Goal: Download file/media: Download file/media

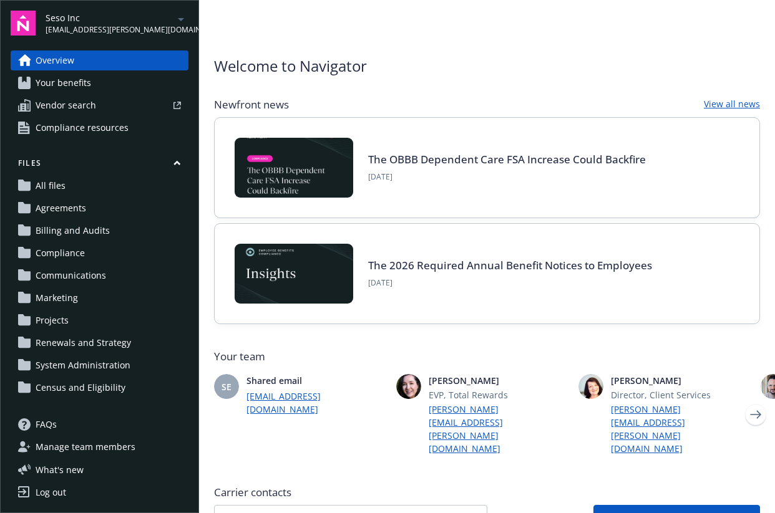
click at [100, 21] on span "Seso Inc" at bounding box center [110, 17] width 128 height 13
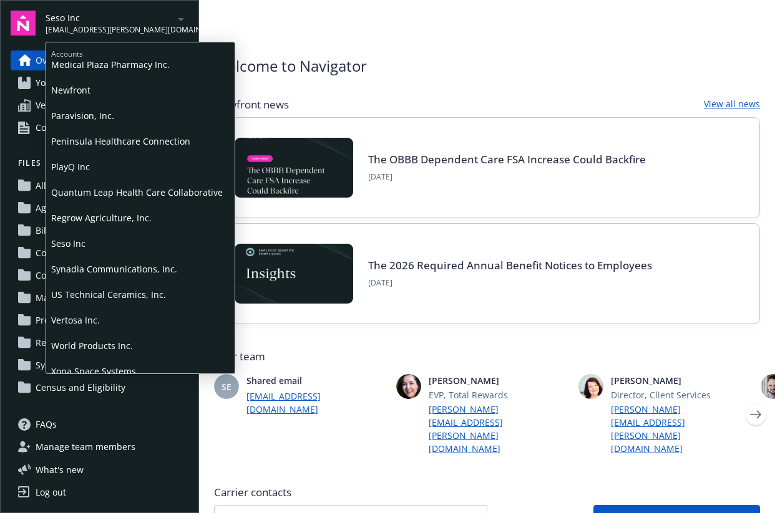
scroll to position [430, 0]
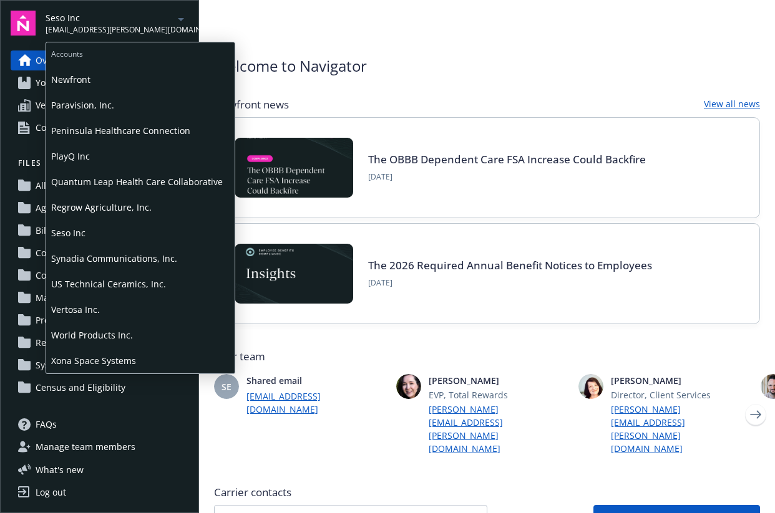
click at [142, 216] on span "Regrow Agriculture, Inc." at bounding box center [140, 208] width 178 height 26
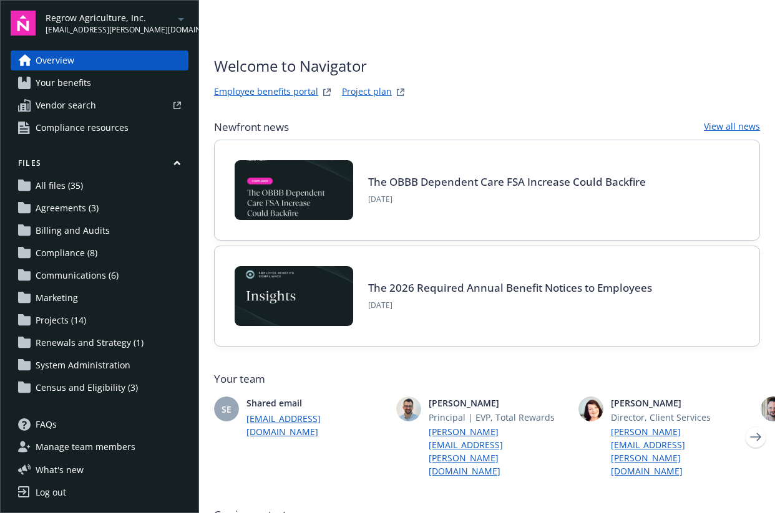
click at [101, 84] on link "Your benefits" at bounding box center [100, 83] width 178 height 20
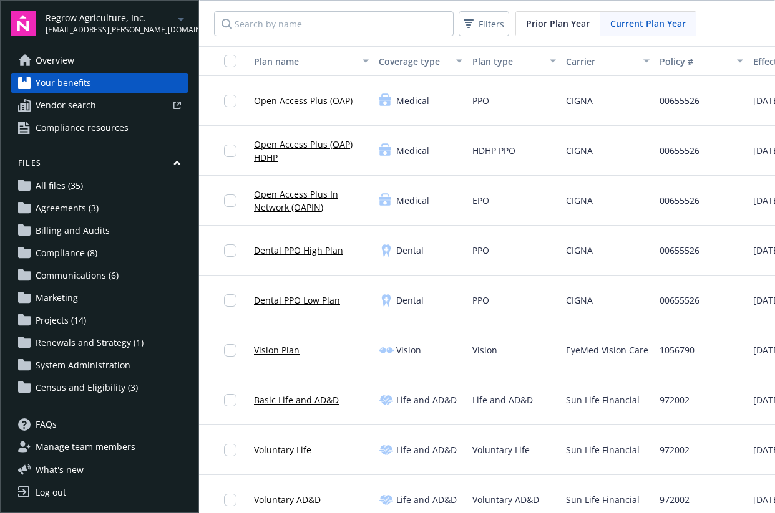
click at [296, 103] on link "Open Access Plus (OAP)" at bounding box center [303, 100] width 99 height 13
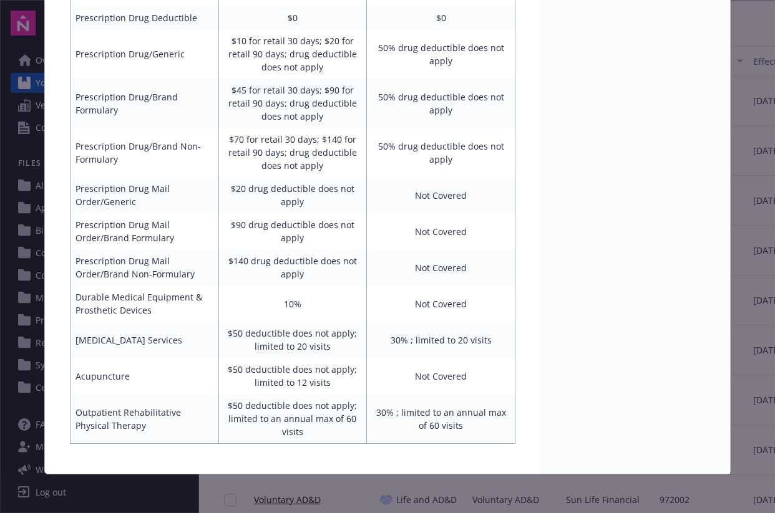
scroll to position [762, 0]
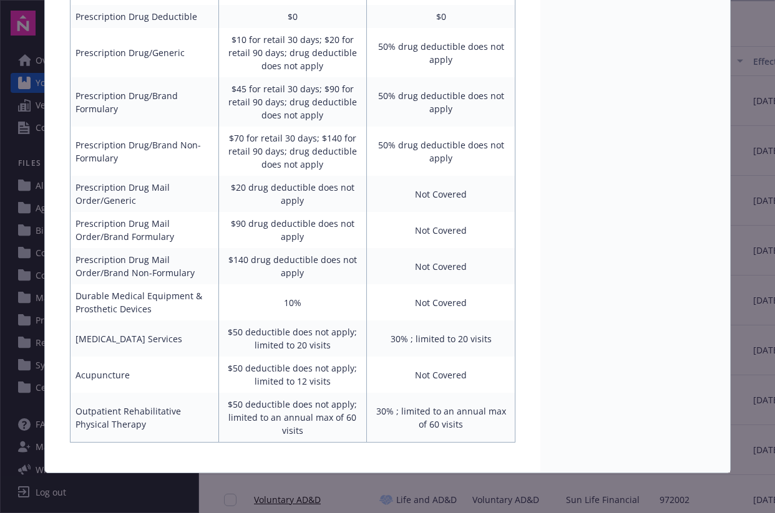
click at [744, 267] on div "Medical - Open Access Plus (OAP) - Medical PPO Open Access Plus (OAP) Benefit a…" at bounding box center [387, 256] width 775 height 513
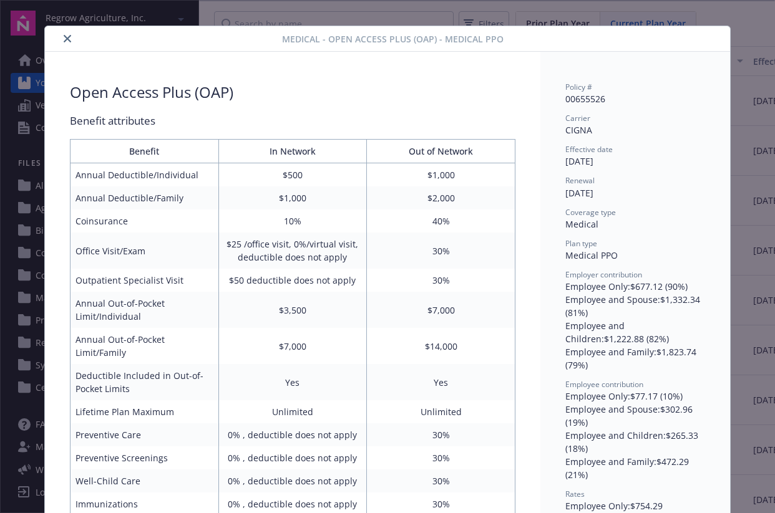
scroll to position [0, 0]
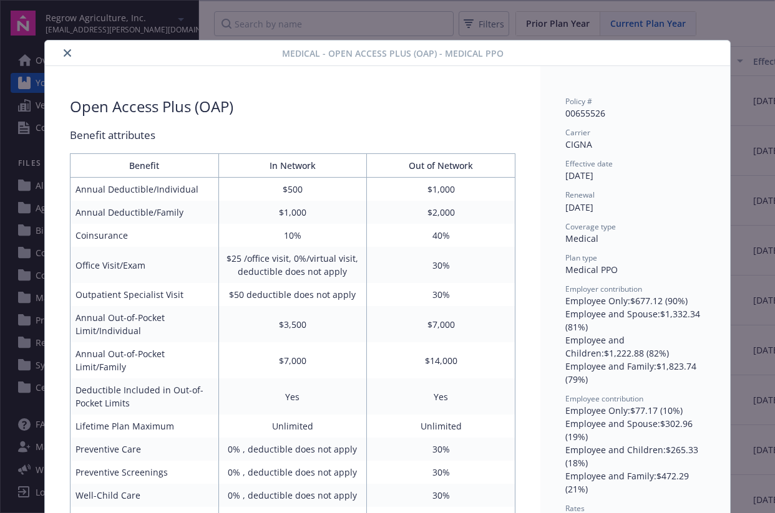
click at [64, 52] on icon "close" at bounding box center [67, 52] width 7 height 7
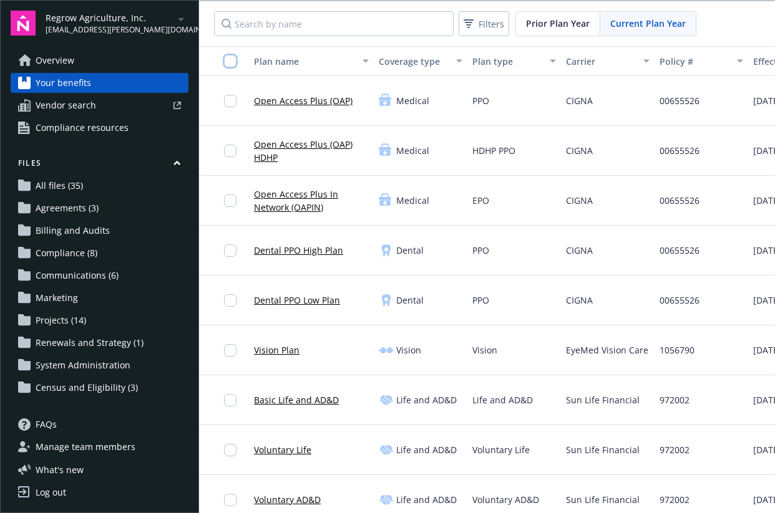
click at [228, 65] on input "checkbox" at bounding box center [230, 61] width 12 height 12
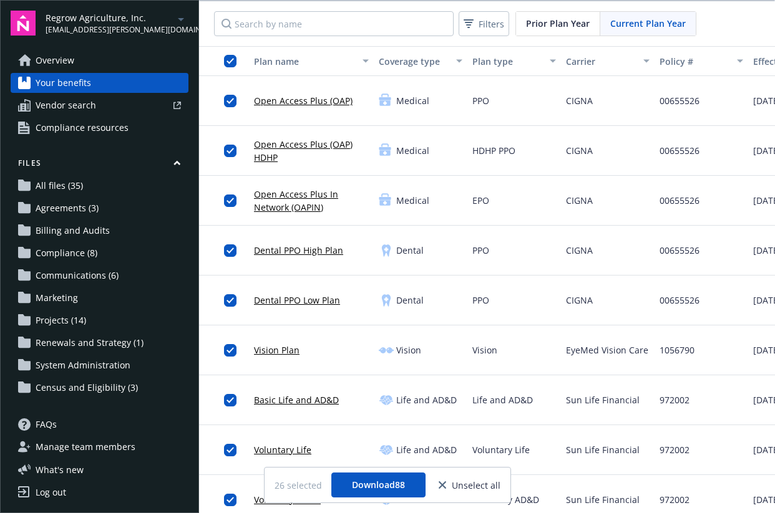
scroll to position [0, 273]
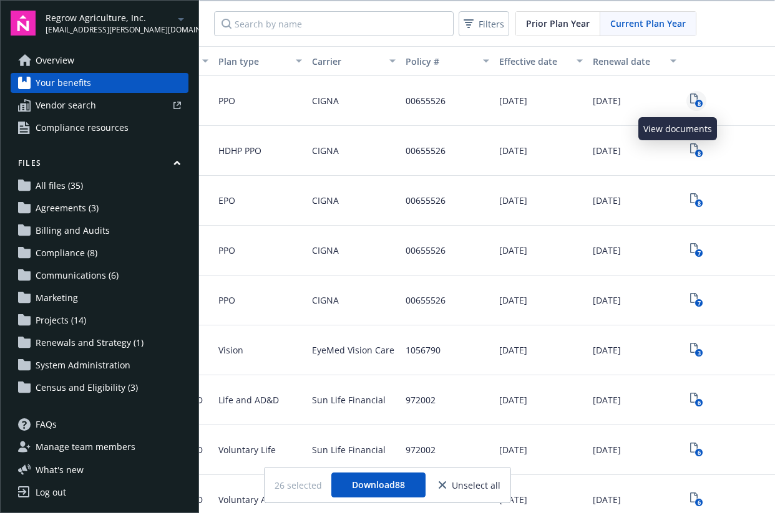
click at [690, 97] on icon "8" at bounding box center [696, 101] width 13 height 14
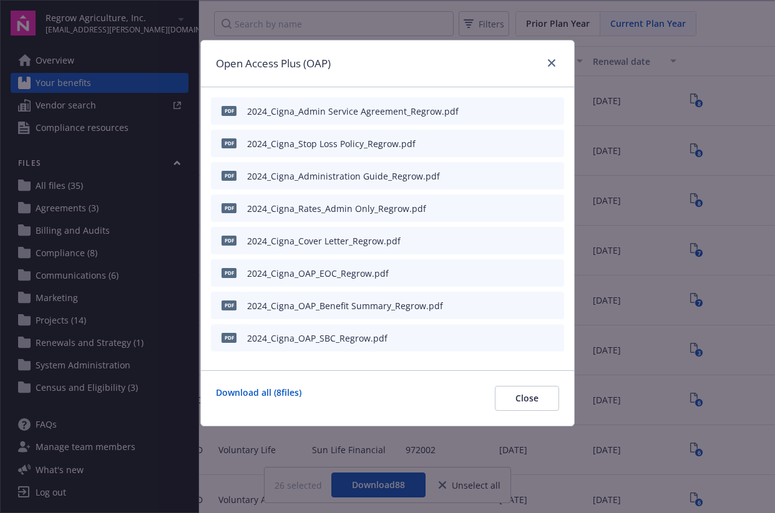
click at [369, 307] on div "2024_Cigna_OAP_Benefit Summary_Regrow.pdf" at bounding box center [345, 305] width 196 height 13
click at [532, 339] on icon "download file" at bounding box center [531, 337] width 10 height 10
click at [698, 201] on div "Open Access Plus (OAP) pdf 2024_Cigna_Admin Service Agreement_Regrow.pdf pdf 20…" at bounding box center [387, 256] width 775 height 513
click at [546, 396] on button "Close" at bounding box center [527, 398] width 64 height 25
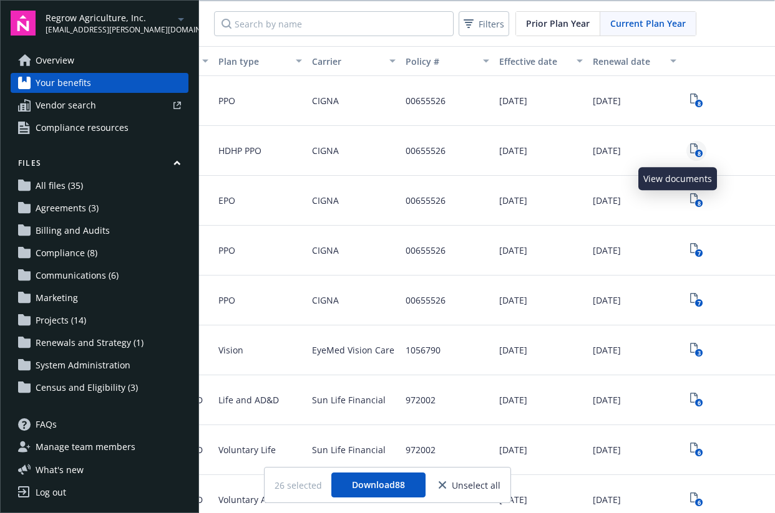
click at [694, 154] on rect "View Plan Documents" at bounding box center [698, 154] width 8 height 8
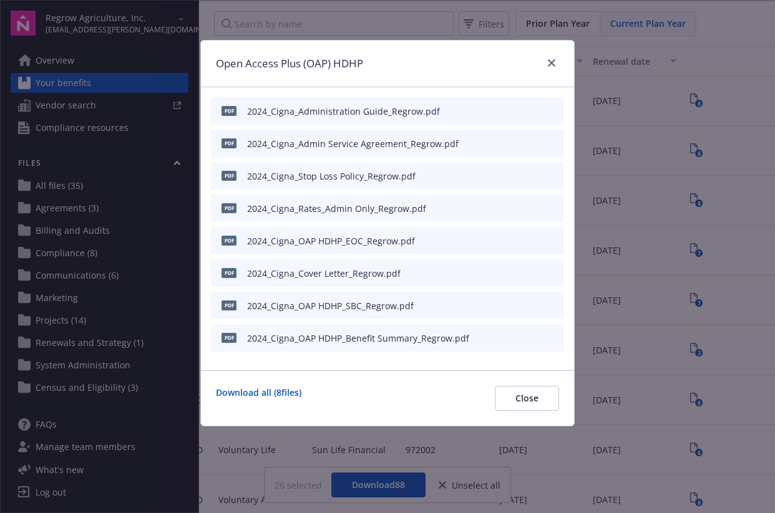
click at [533, 301] on icon "download file" at bounding box center [531, 305] width 10 height 10
click at [554, 61] on icon "close" at bounding box center [551, 62] width 7 height 7
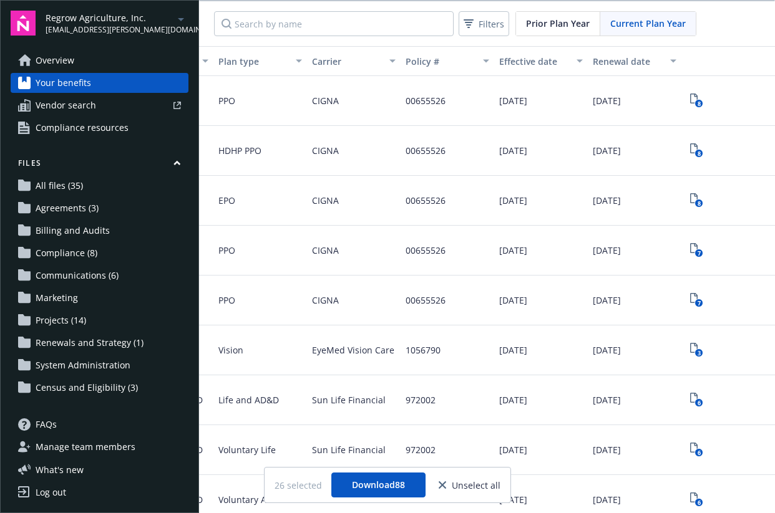
scroll to position [0, 273]
click at [690, 201] on icon "8" at bounding box center [696, 200] width 13 height 14
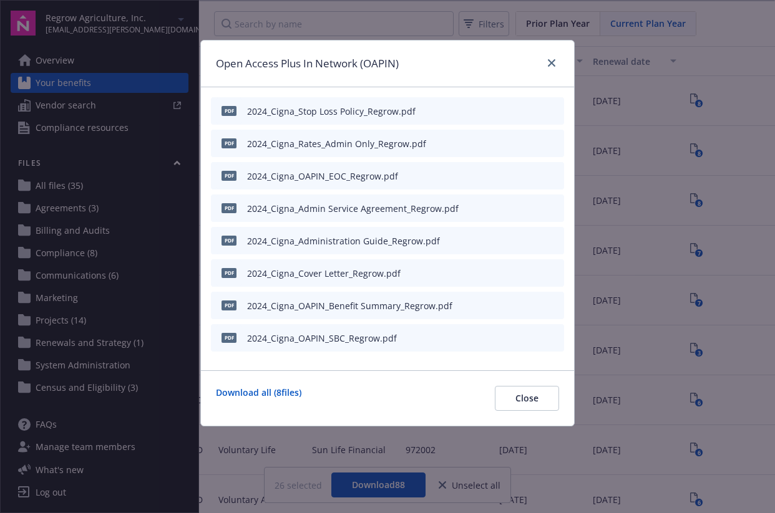
click at [529, 339] on icon "download file" at bounding box center [531, 337] width 10 height 10
click at [541, 404] on button "Close" at bounding box center [527, 398] width 64 height 25
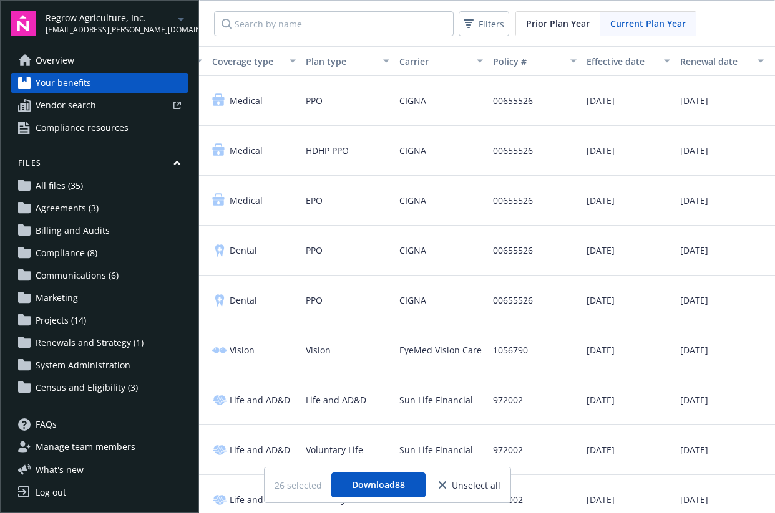
scroll to position [0, 273]
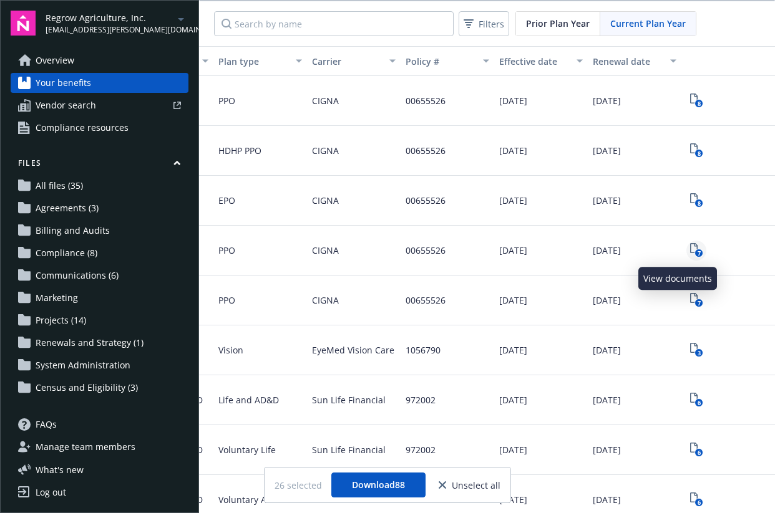
click at [690, 253] on icon "View Plan Documents" at bounding box center [693, 248] width 7 height 10
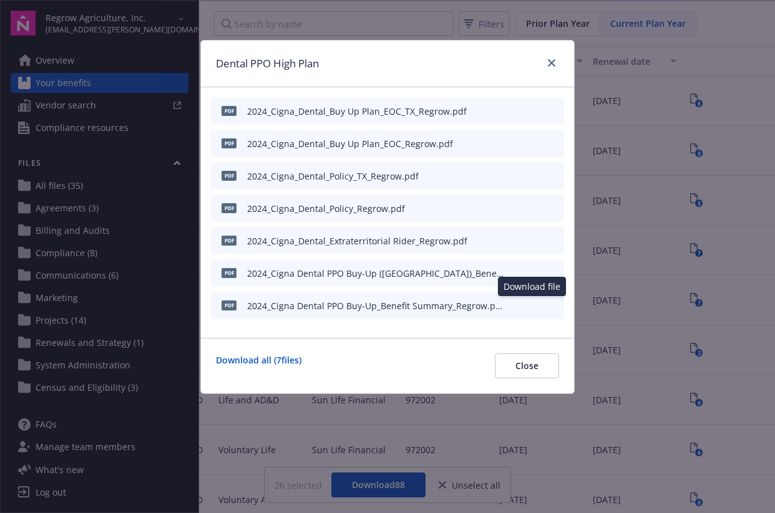
click at [533, 307] on icon "download file" at bounding box center [531, 305] width 10 height 10
click at [533, 276] on icon "download file" at bounding box center [531, 275] width 10 height 3
click at [552, 64] on icon "close" at bounding box center [551, 62] width 7 height 7
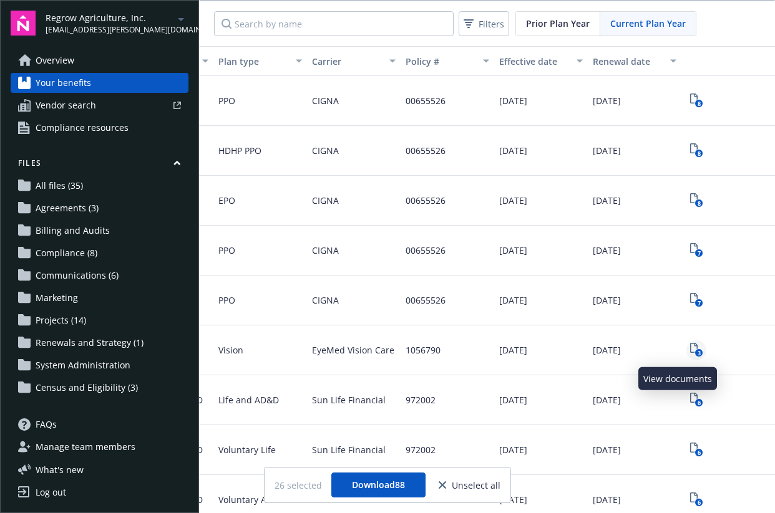
click at [694, 352] on rect "View Plan Documents" at bounding box center [698, 353] width 8 height 8
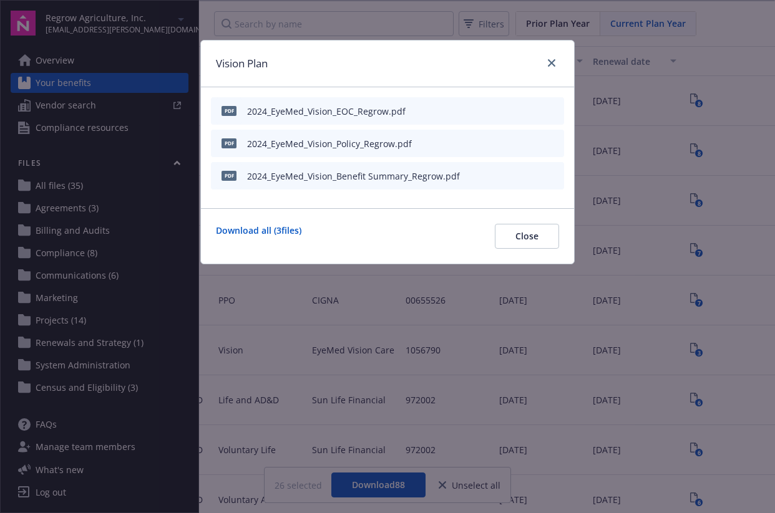
click at [532, 175] on icon "download file" at bounding box center [531, 175] width 10 height 10
click at [531, 241] on span "Close" at bounding box center [526, 236] width 23 height 12
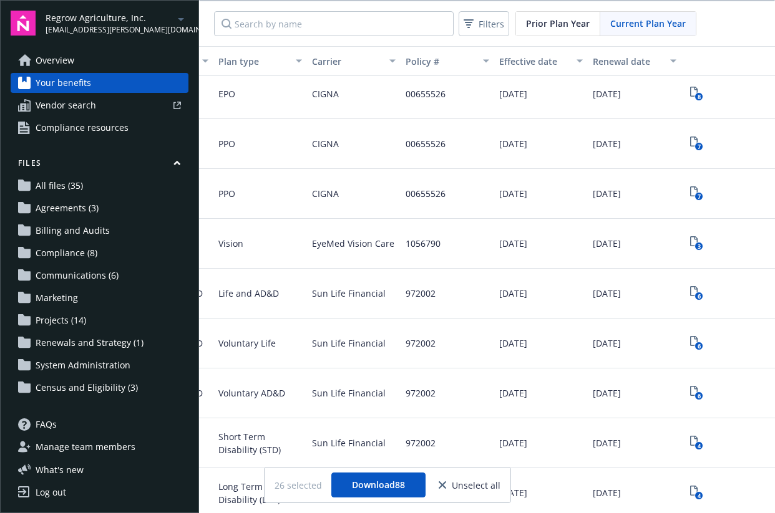
scroll to position [122, 273]
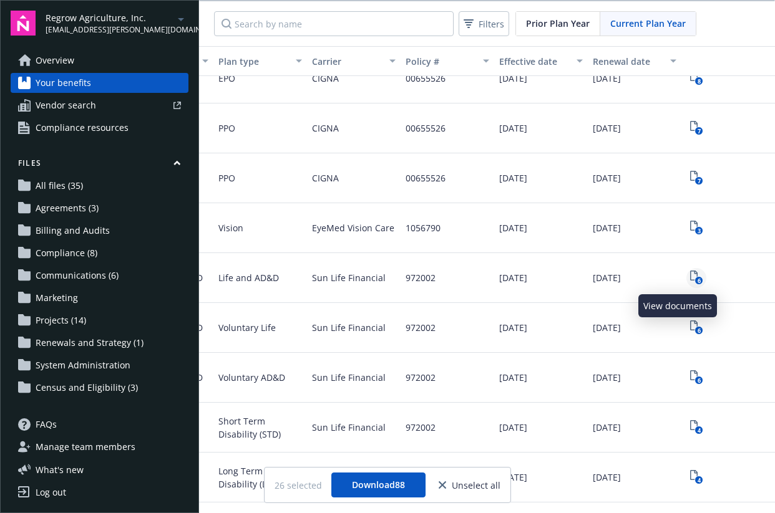
click at [690, 276] on icon "6" at bounding box center [696, 278] width 13 height 14
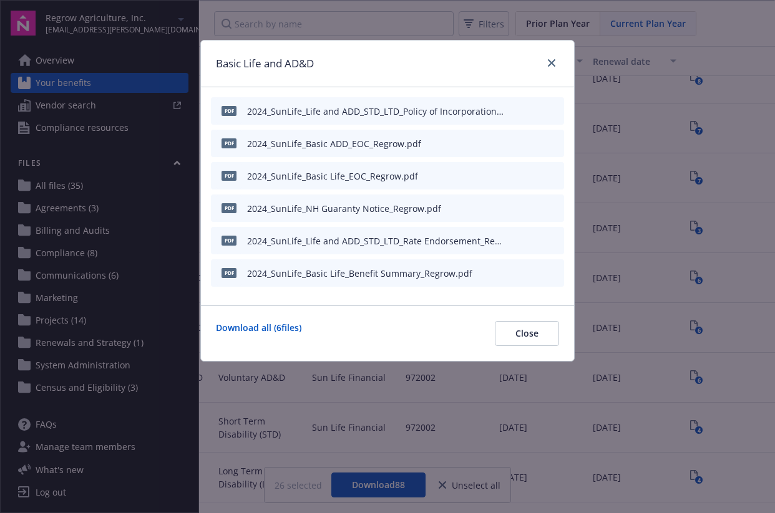
click at [531, 273] on icon "download file" at bounding box center [531, 273] width 10 height 10
drag, startPoint x: 428, startPoint y: 243, endPoint x: 453, endPoint y: 242, distance: 25.0
click at [468, 244] on div "2024_SunLife_Life and ADD_STD_LTD_Rate Endorsement_Regrow.pdf" at bounding box center [376, 240] width 258 height 13
click at [435, 242] on div "2024_SunLife_Life and ADD_STD_LTD_Rate Endorsement_Regrow.pdf" at bounding box center [376, 240] width 258 height 13
click at [553, 60] on icon "close" at bounding box center [551, 62] width 7 height 7
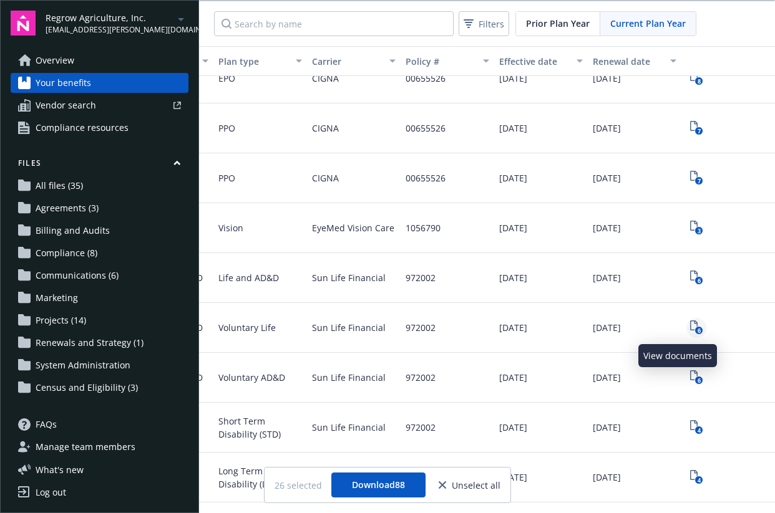
click at [694, 330] on rect "View Plan Documents" at bounding box center [698, 331] width 8 height 8
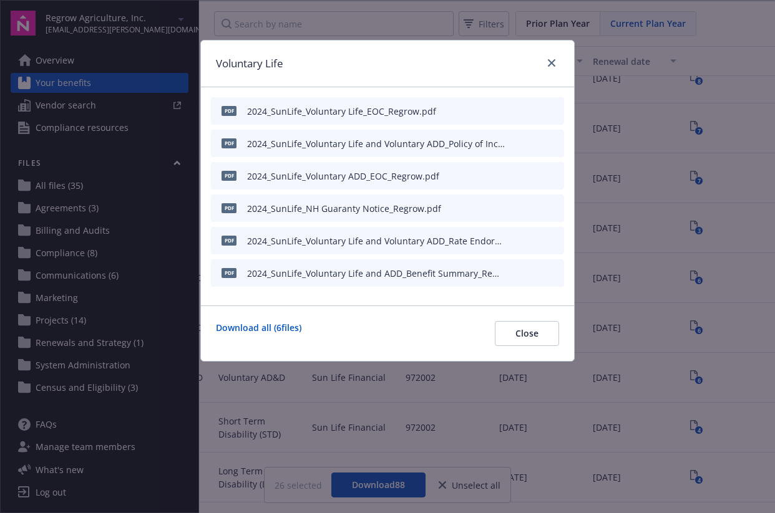
click at [529, 271] on icon "download file" at bounding box center [531, 273] width 10 height 10
click at [546, 337] on button "Close" at bounding box center [527, 333] width 64 height 25
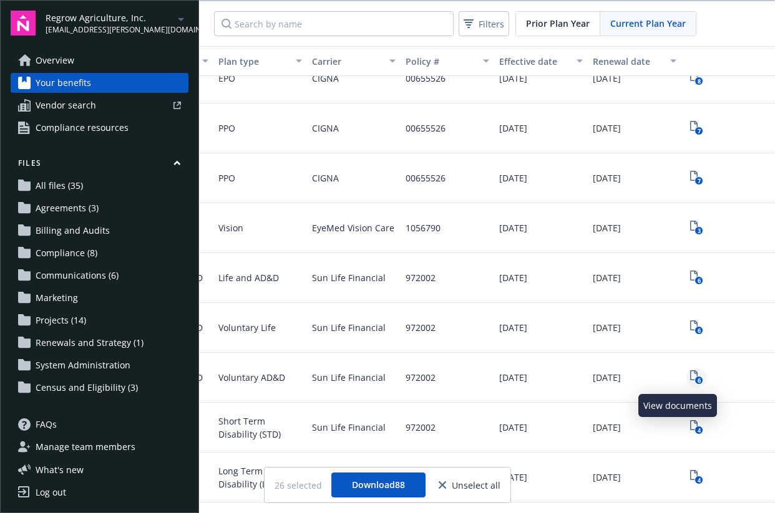
click at [690, 379] on icon "6" at bounding box center [696, 377] width 13 height 14
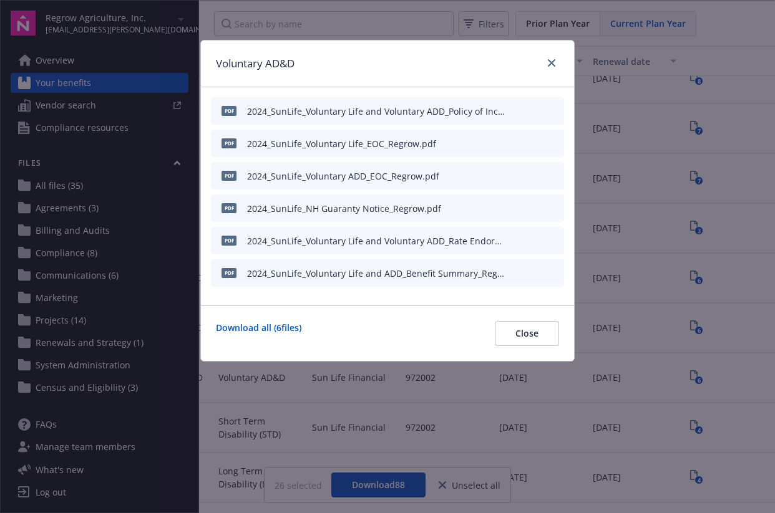
click at [533, 277] on button at bounding box center [533, 273] width 10 height 13
click at [536, 340] on button "Close" at bounding box center [527, 333] width 64 height 25
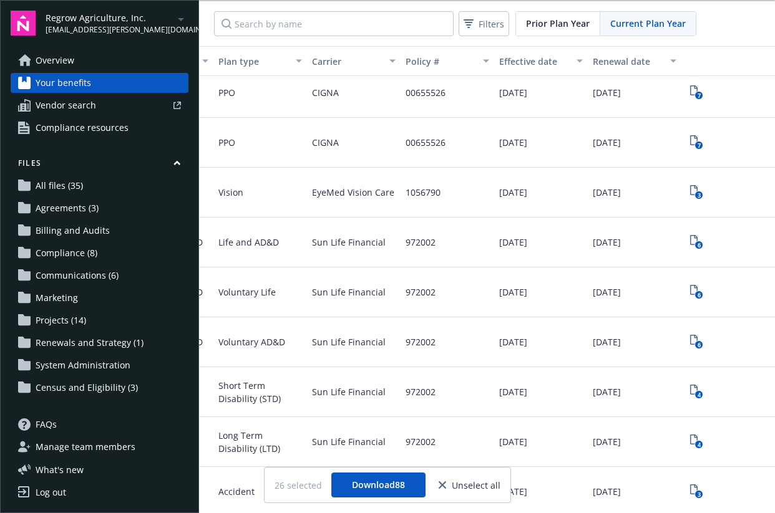
scroll to position [162, 273]
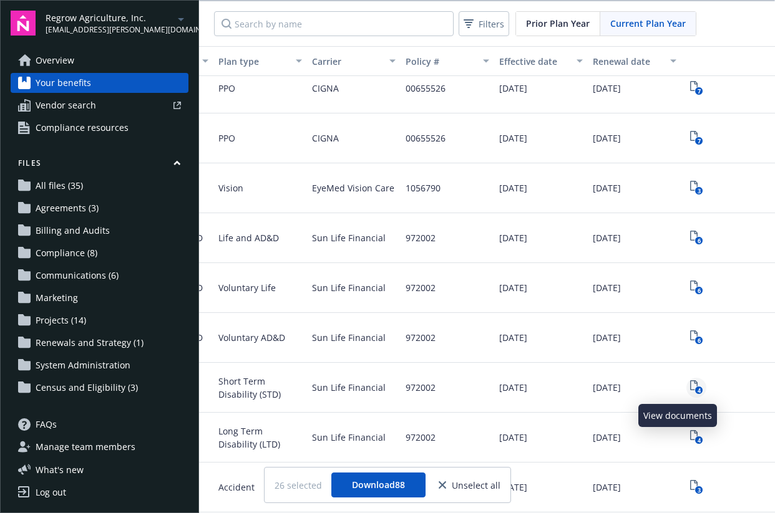
click at [694, 390] on rect "View Plan Documents" at bounding box center [698, 391] width 8 height 8
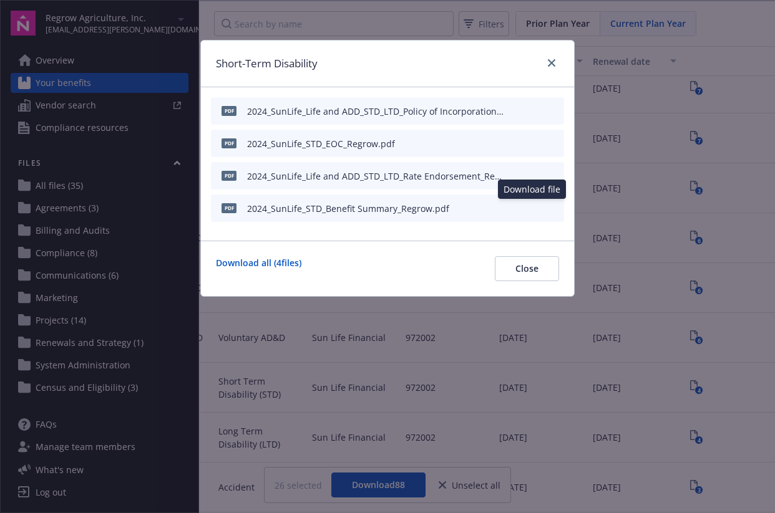
click at [534, 208] on icon "download file" at bounding box center [531, 208] width 10 height 10
click at [539, 264] on button "Close" at bounding box center [527, 268] width 64 height 25
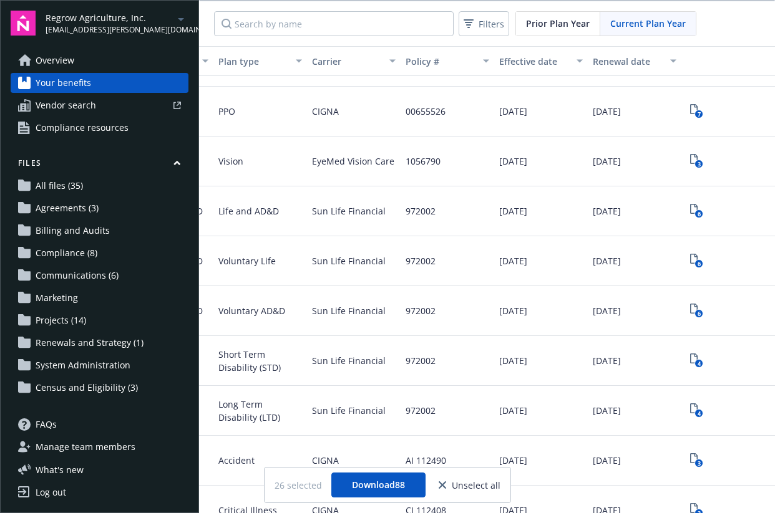
scroll to position [288, 273]
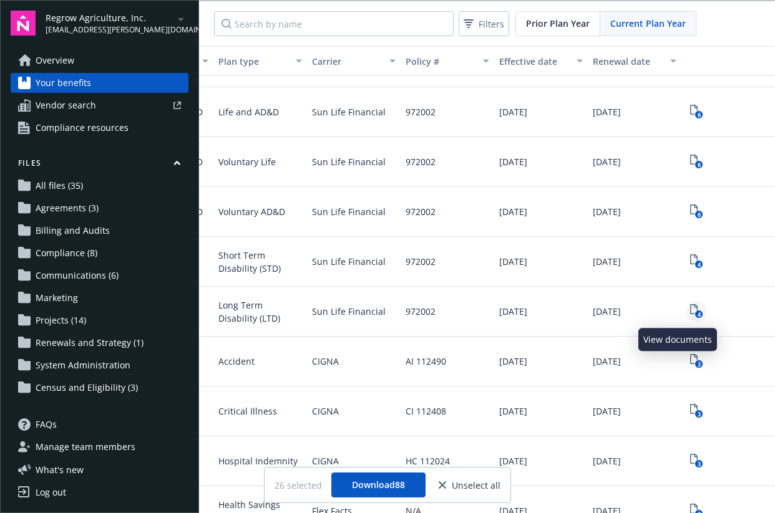
click at [694, 314] on rect "View Plan Documents" at bounding box center [698, 315] width 8 height 8
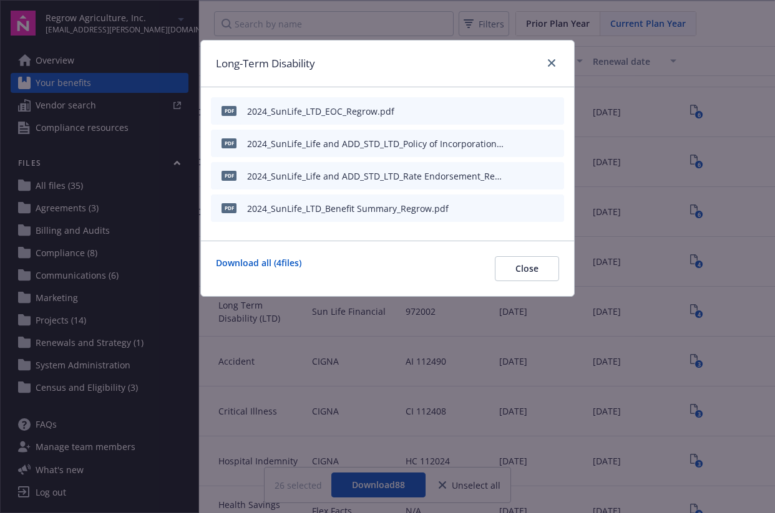
click at [534, 212] on button at bounding box center [533, 208] width 10 height 13
click at [534, 210] on icon "download file" at bounding box center [531, 208] width 10 height 10
click at [533, 267] on span "Close" at bounding box center [526, 269] width 23 height 12
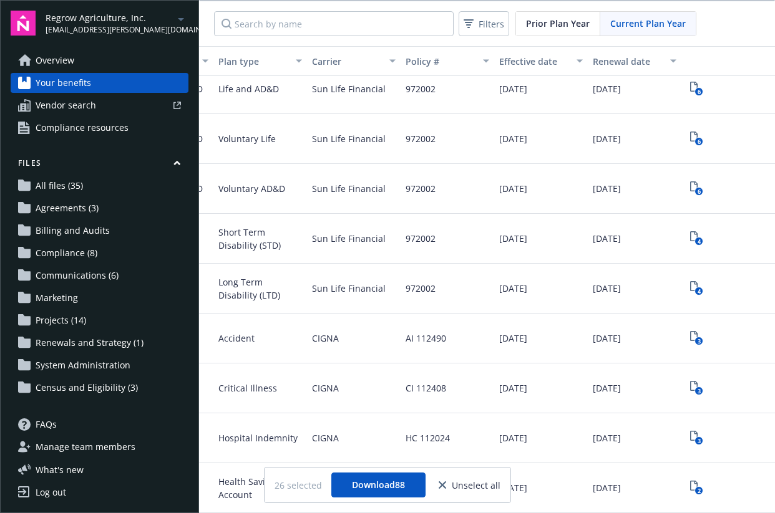
scroll to position [332, 273]
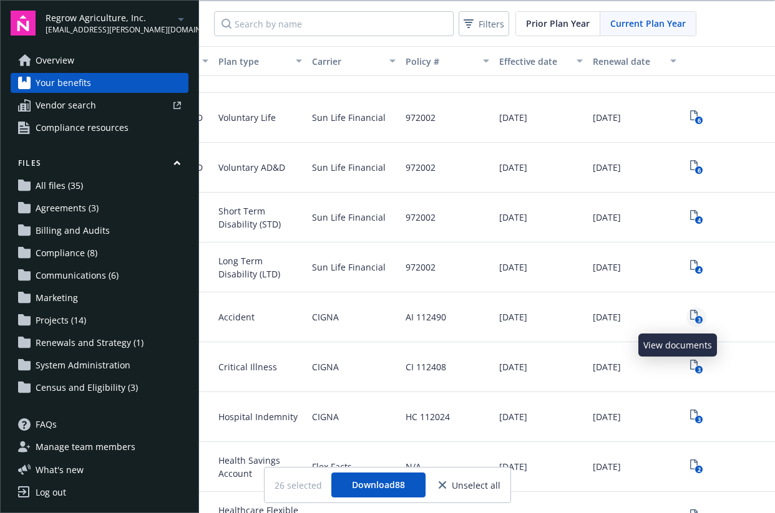
click at [694, 321] on rect "View Plan Documents" at bounding box center [698, 320] width 8 height 8
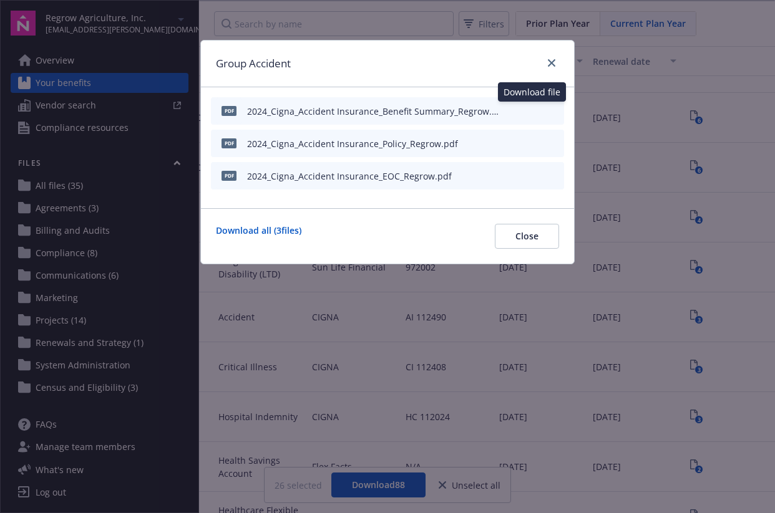
click at [533, 113] on icon "download file" at bounding box center [531, 110] width 10 height 10
click at [441, 238] on div "Download all ( 3 files) Close" at bounding box center [387, 236] width 343 height 25
click at [524, 240] on span "Close" at bounding box center [526, 236] width 23 height 12
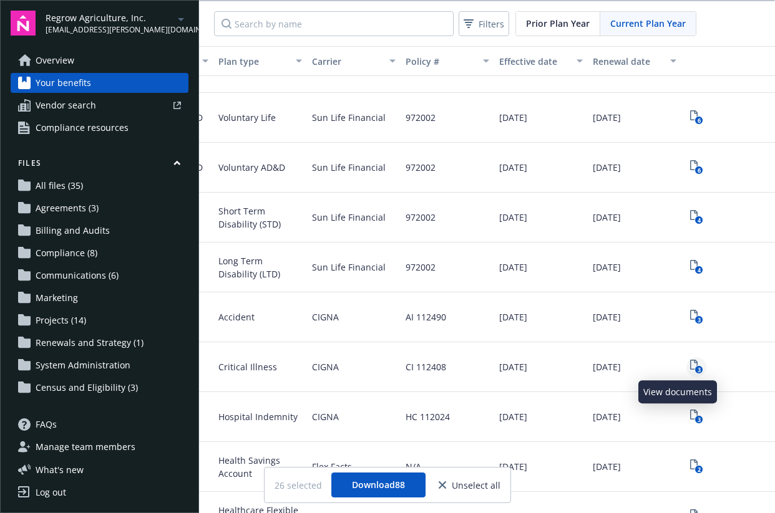
click at [690, 362] on icon "3" at bounding box center [696, 367] width 13 height 14
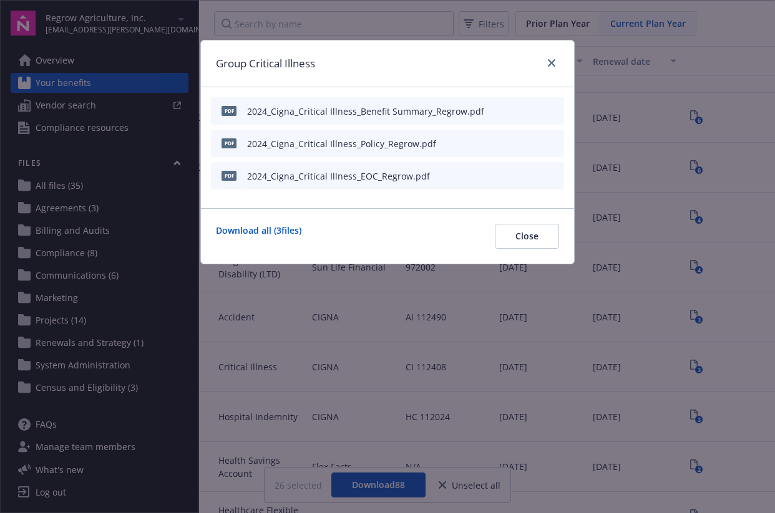
click at [534, 143] on icon "download file" at bounding box center [531, 143] width 10 height 10
click at [530, 243] on button "Close" at bounding box center [527, 236] width 64 height 25
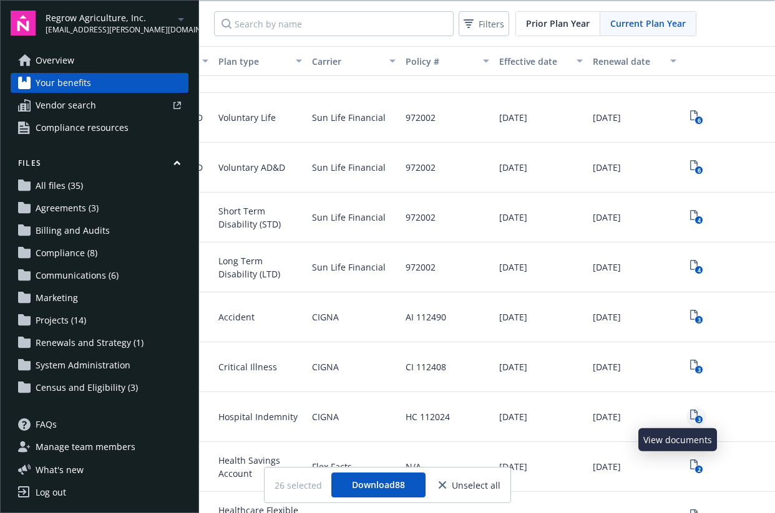
click at [690, 420] on icon "3" at bounding box center [696, 417] width 13 height 14
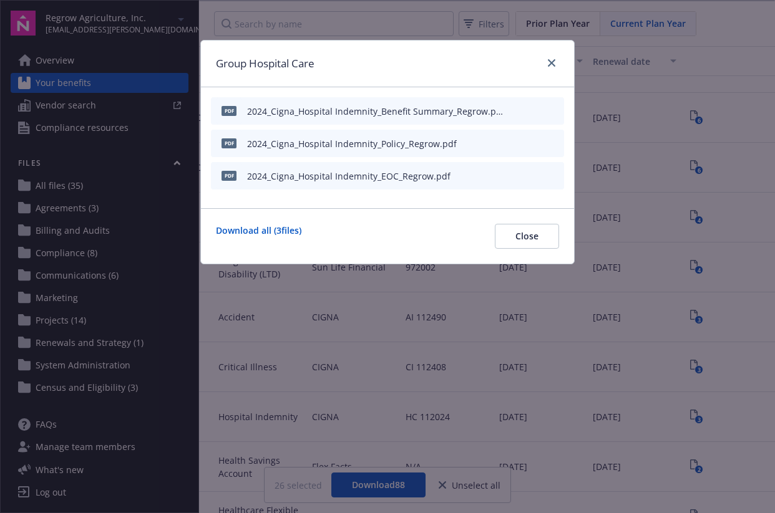
click at [533, 112] on icon "download file" at bounding box center [531, 110] width 10 height 10
click at [539, 236] on button "Close" at bounding box center [527, 236] width 64 height 25
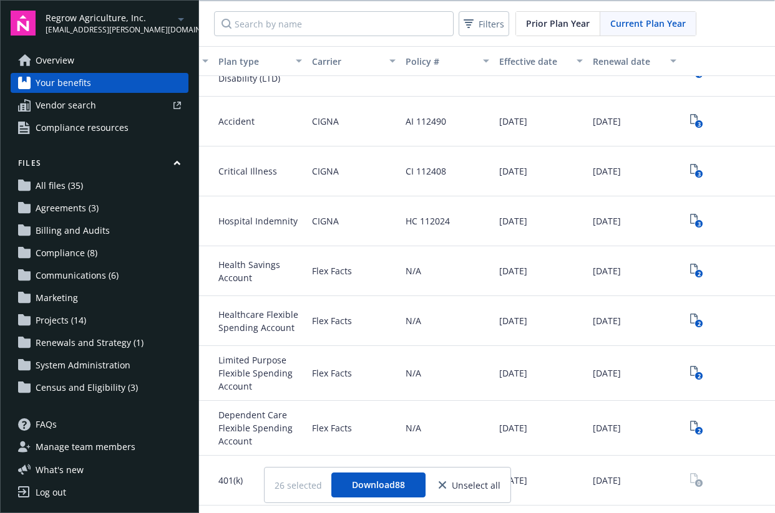
scroll to position [533, 273]
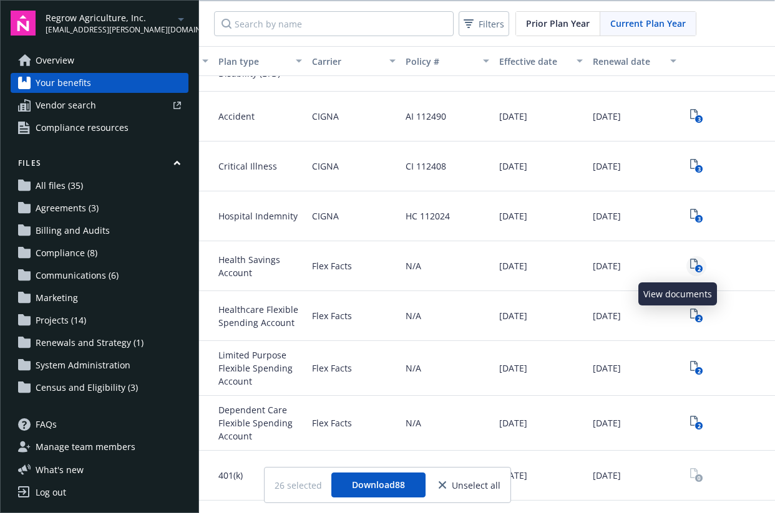
click at [697, 268] on text "2" at bounding box center [698, 269] width 3 height 8
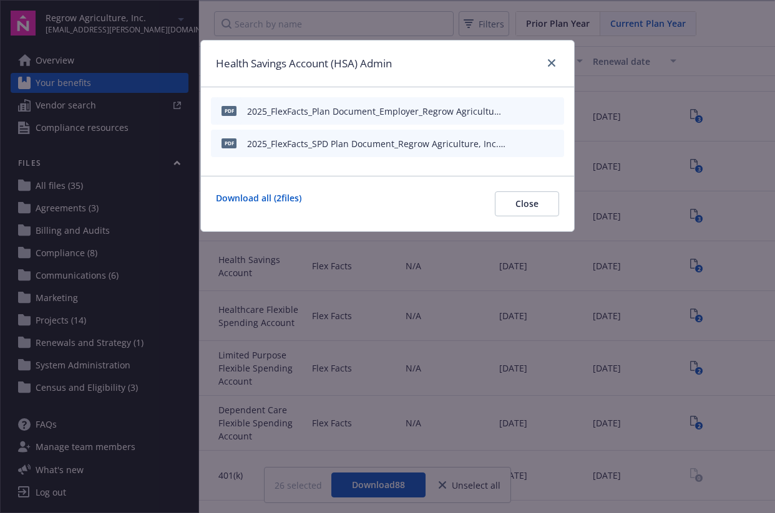
click at [536, 112] on button "download file" at bounding box center [531, 110] width 12 height 12
click at [512, 322] on div "Health Savings Account (HSA) Admin pdf 2025_FlexFacts_Plan Document_Employer_Re…" at bounding box center [387, 256] width 775 height 513
click at [532, 202] on span "Close" at bounding box center [526, 204] width 23 height 12
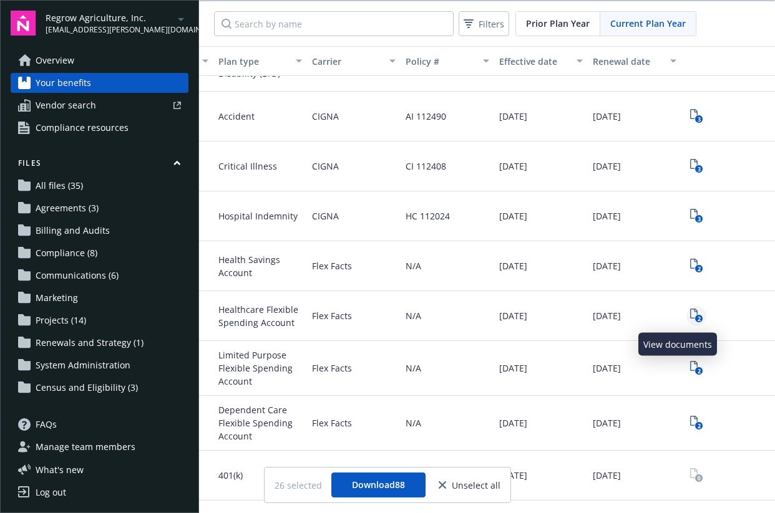
click at [697, 316] on text "2" at bounding box center [698, 319] width 3 height 8
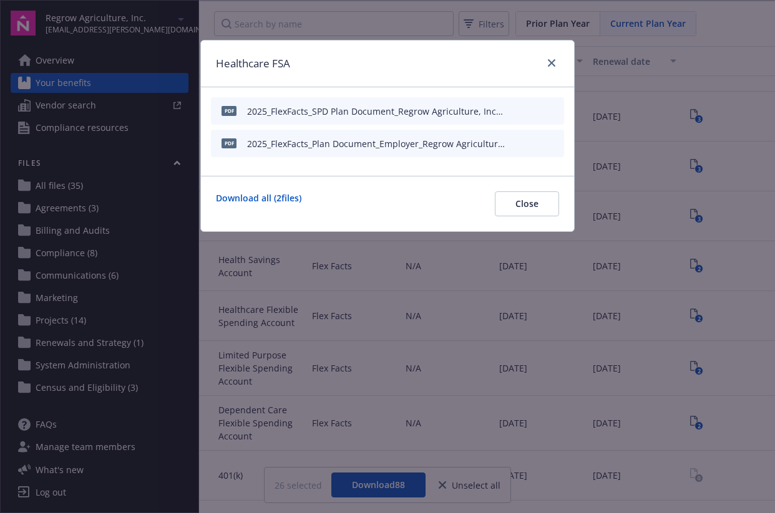
click at [532, 109] on icon "download file" at bounding box center [531, 110] width 10 height 10
click at [537, 198] on span "Close" at bounding box center [526, 204] width 23 height 12
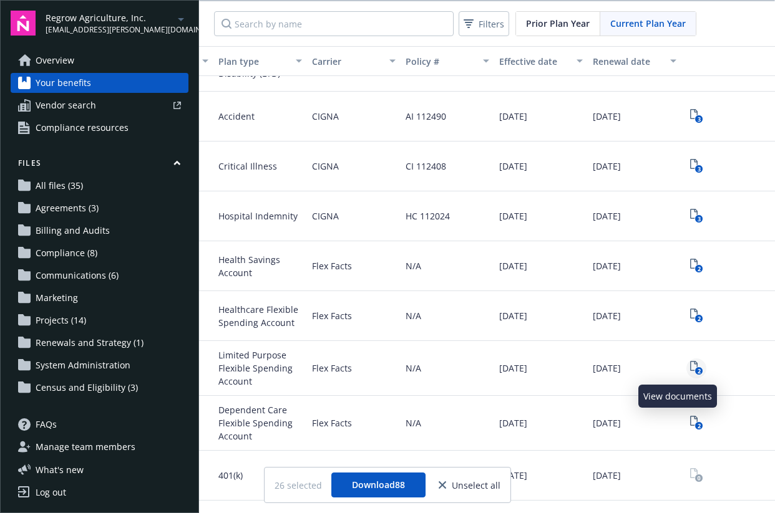
click at [697, 367] on text "2" at bounding box center [698, 371] width 3 height 8
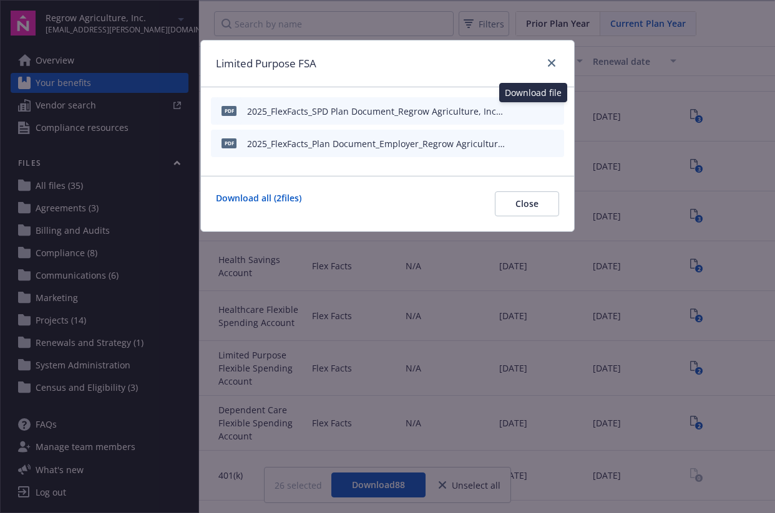
click at [535, 111] on icon "download file" at bounding box center [531, 110] width 10 height 10
click at [535, 198] on span "Close" at bounding box center [526, 204] width 23 height 12
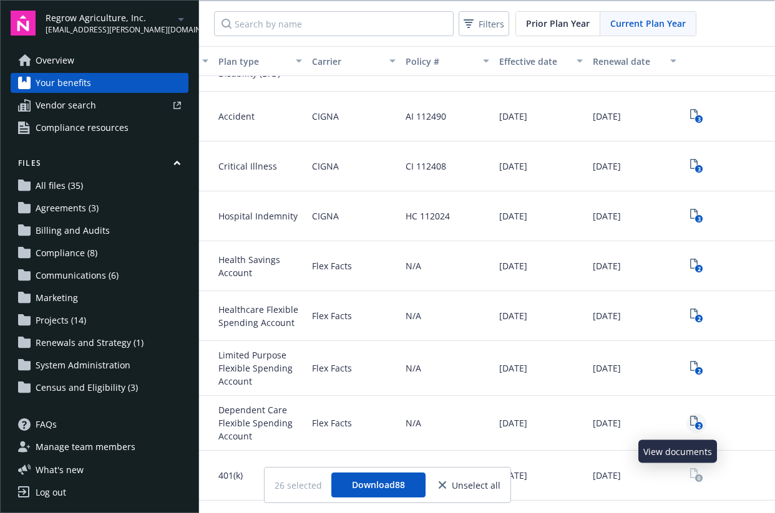
click at [697, 425] on text "2" at bounding box center [698, 426] width 3 height 8
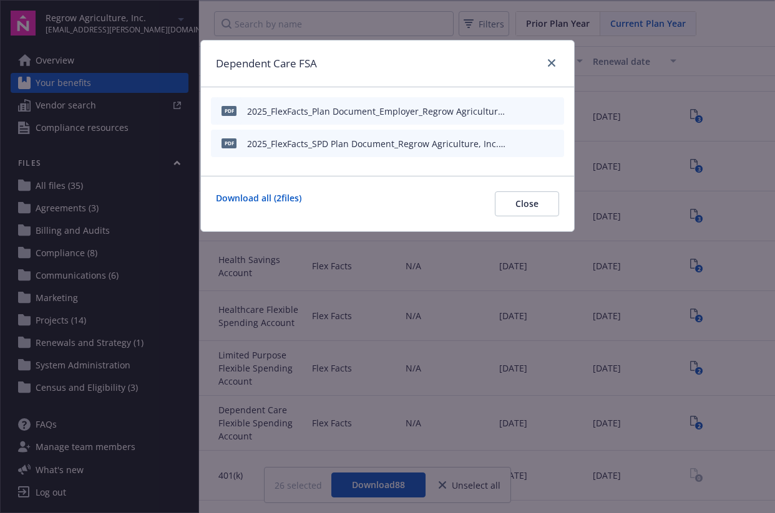
click at [536, 147] on button at bounding box center [533, 143] width 10 height 13
click at [533, 145] on icon "download file" at bounding box center [531, 143] width 10 height 10
click at [537, 200] on span "Close" at bounding box center [526, 204] width 23 height 12
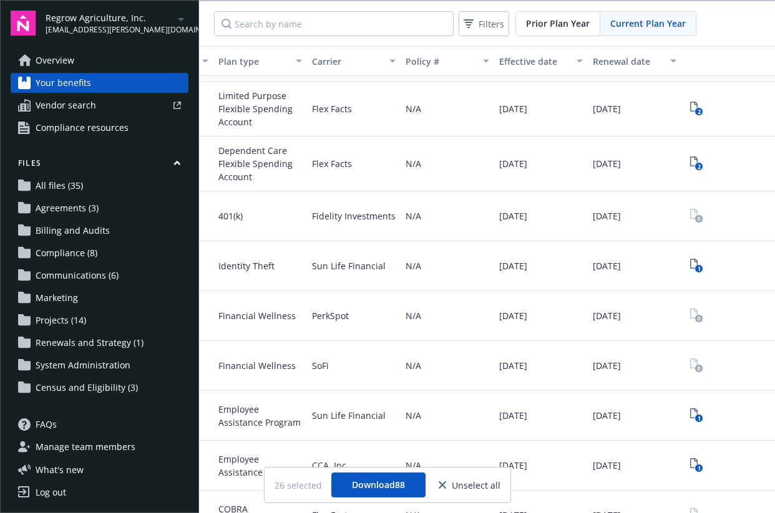
scroll to position [793, 273]
click at [690, 266] on icon "1" at bounding box center [696, 265] width 13 height 14
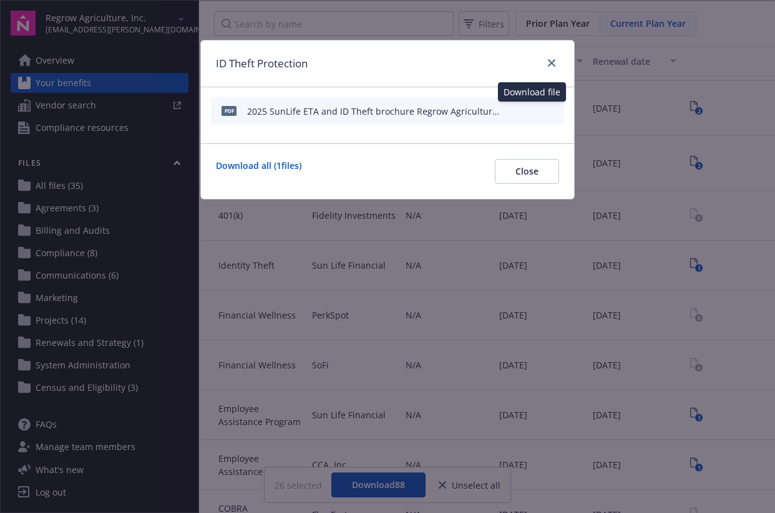
click at [534, 112] on icon "download file" at bounding box center [531, 110] width 10 height 10
click at [478, 242] on div "ID Theft Protection pdf 2025 SunLife ETA and ID Theft brochure Regrow Agricultu…" at bounding box center [387, 256] width 775 height 513
click at [517, 171] on span "Close" at bounding box center [526, 171] width 23 height 12
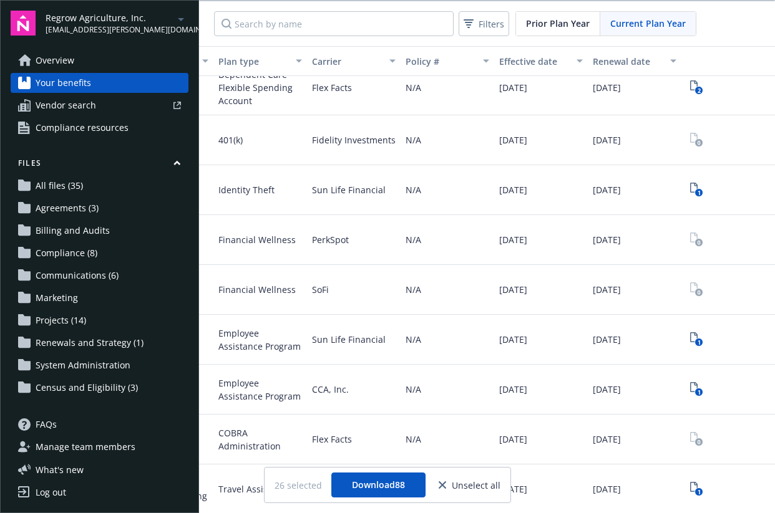
scroll to position [1, 0]
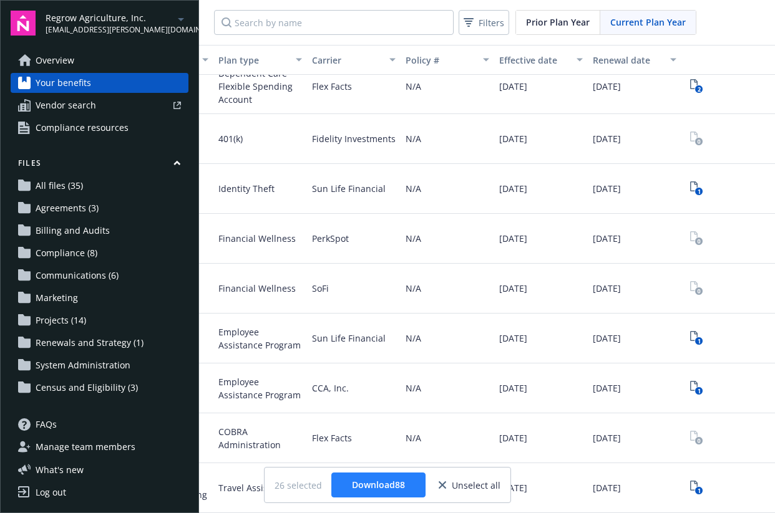
drag, startPoint x: 473, startPoint y: 474, endPoint x: 424, endPoint y: 474, distance: 49.3
click at [424, 474] on div "26 selected Download 88 Unselect all" at bounding box center [387, 485] width 226 height 25
click at [713, 478] on div "1" at bounding box center [728, 488] width 84 height 20
click at [447, 486] on link "close" at bounding box center [442, 485] width 15 height 15
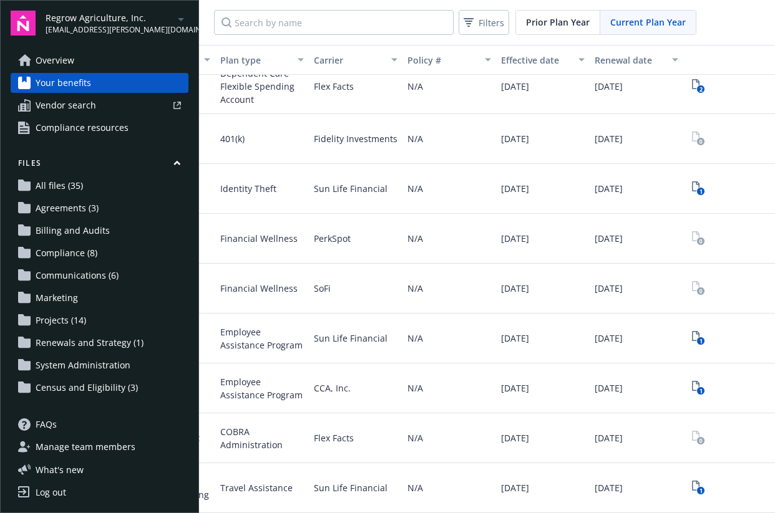
scroll to position [878, 273]
click at [697, 487] on text "1" at bounding box center [698, 491] width 3 height 8
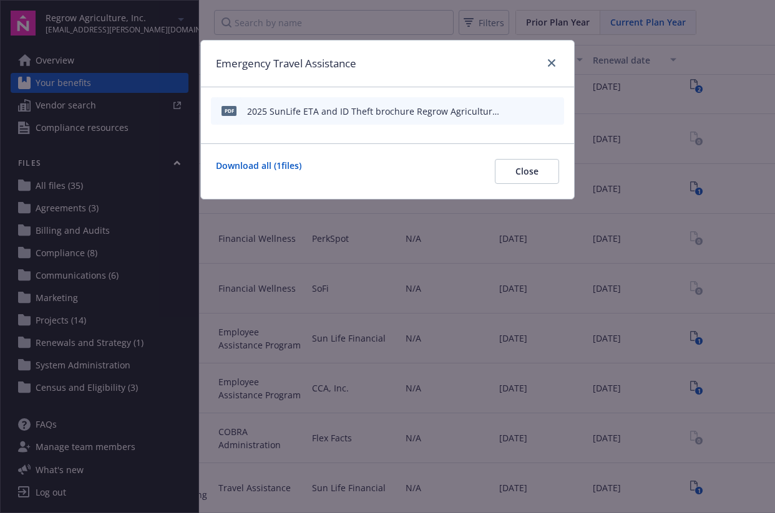
click at [531, 110] on icon "download file" at bounding box center [532, 108] width 8 height 7
click at [407, 72] on div "Emergency Travel Assistance" at bounding box center [387, 64] width 373 height 47
click at [527, 170] on span "Close" at bounding box center [526, 171] width 23 height 12
